Goal: Information Seeking & Learning: Learn about a topic

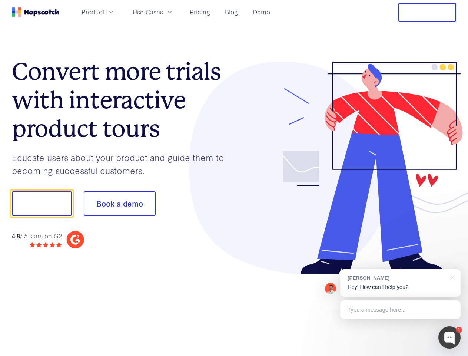
click at [234, 178] on div at bounding box center [345, 168] width 223 height 213
click at [105, 12] on span "Product" at bounding box center [93, 11] width 23 height 9
click at [163, 12] on span "Use Cases" at bounding box center [148, 11] width 30 height 9
click at [428, 12] on button "Free Trial" at bounding box center [428, 12] width 58 height 19
click at [42, 204] on button "Show me!" at bounding box center [42, 203] width 60 height 24
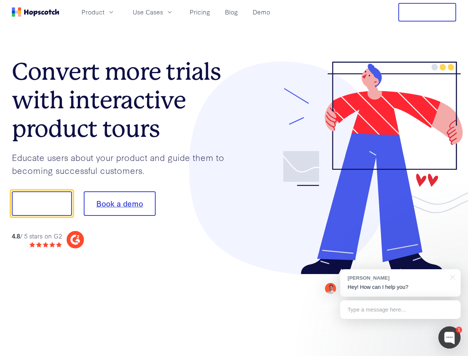
click at [119, 204] on button "Book a demo" at bounding box center [120, 203] width 72 height 24
click at [450, 338] on div at bounding box center [450, 337] width 22 height 22
click at [401, 283] on div "[PERSON_NAME] Hey! How can I help you?" at bounding box center [400, 282] width 121 height 27
click at [452, 356] on div "1 [PERSON_NAME] Hey! How can I help you? Type a message here... Free live chat …" at bounding box center [234, 356] width 468 height 0
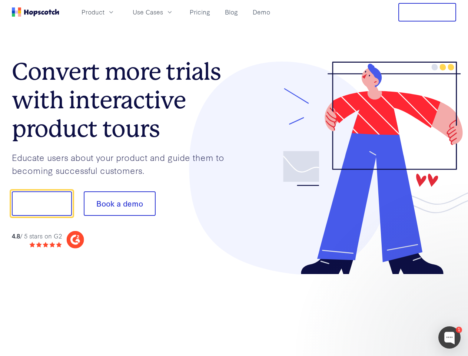
click at [401, 310] on div at bounding box center [391, 252] width 139 height 148
